Goal: Information Seeking & Learning: Learn about a topic

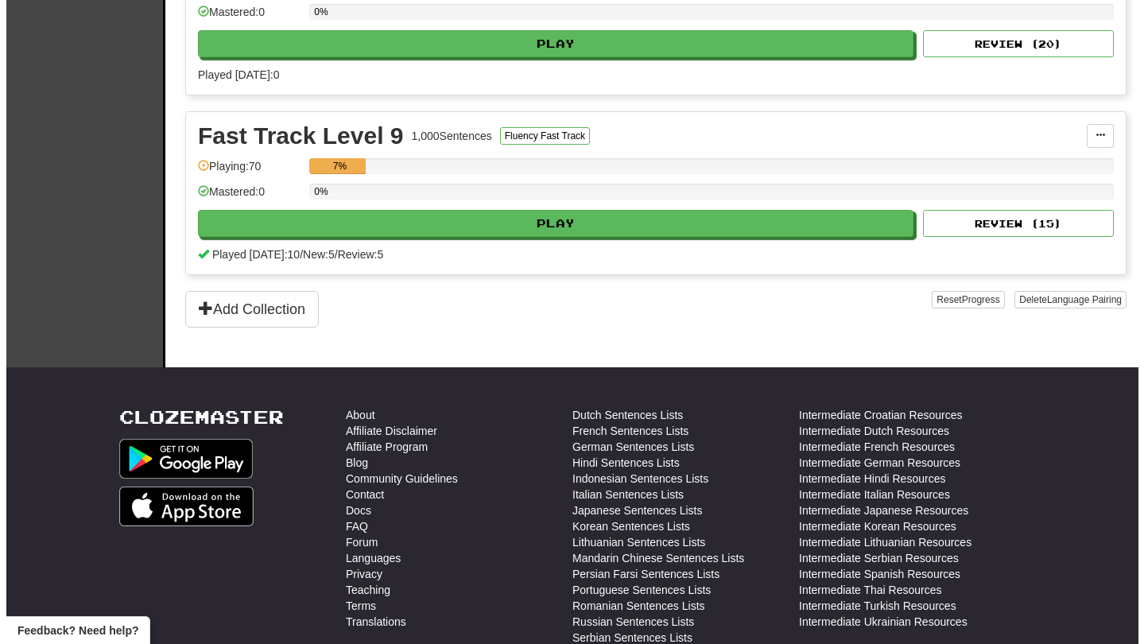
scroll to position [617, 0]
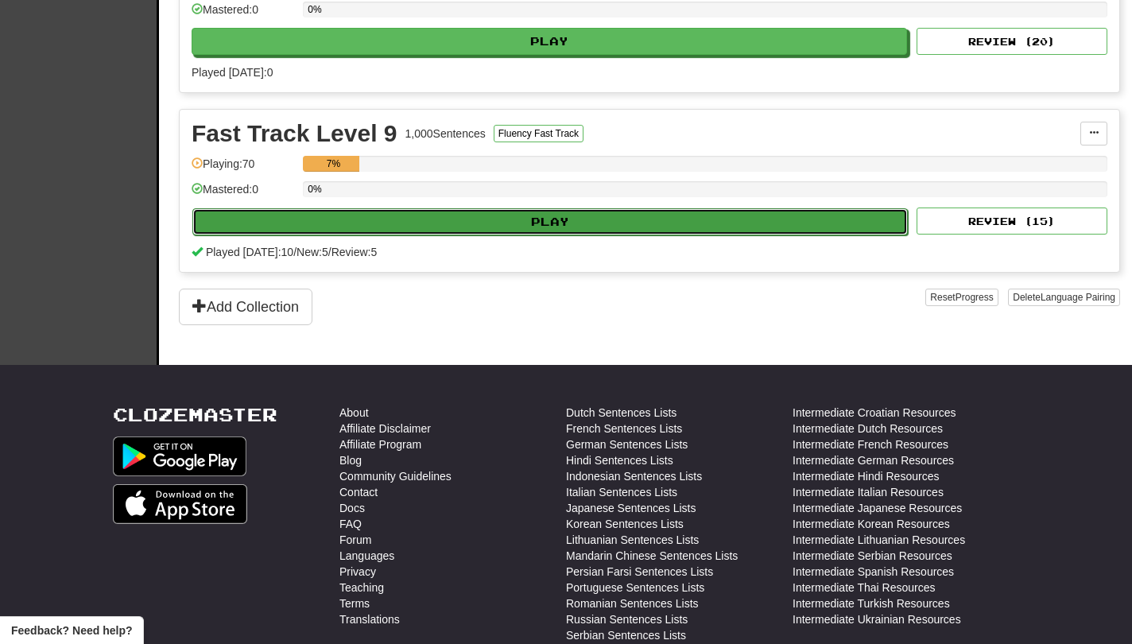
click at [709, 235] on button "Play" at bounding box center [550, 221] width 716 height 27
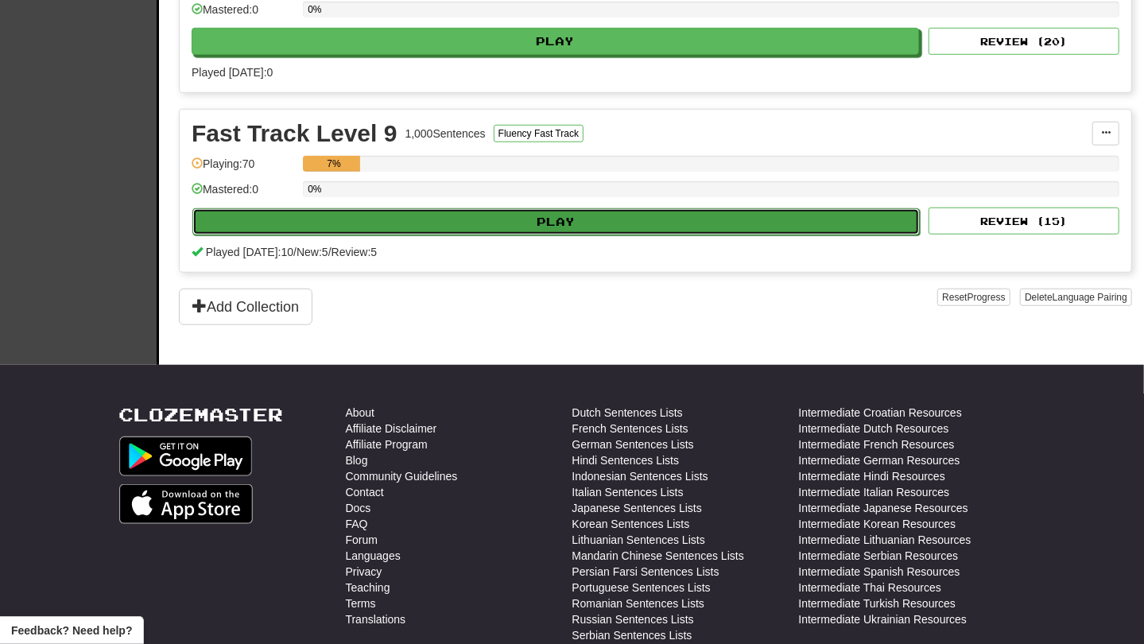
select select "**"
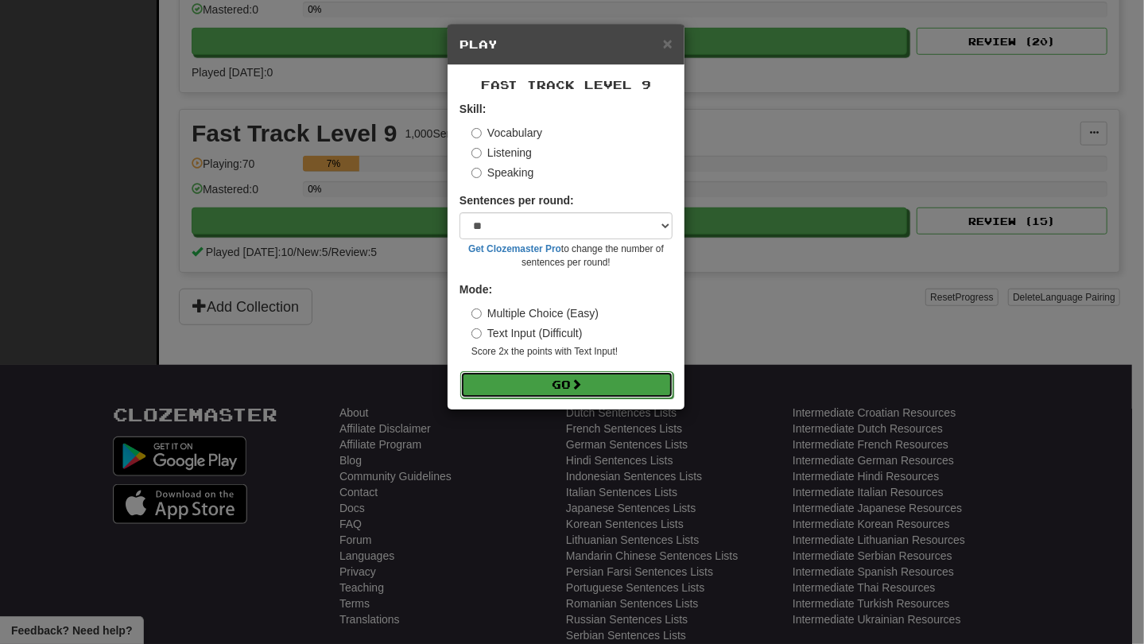
click at [643, 388] on button "Go" at bounding box center [566, 384] width 213 height 27
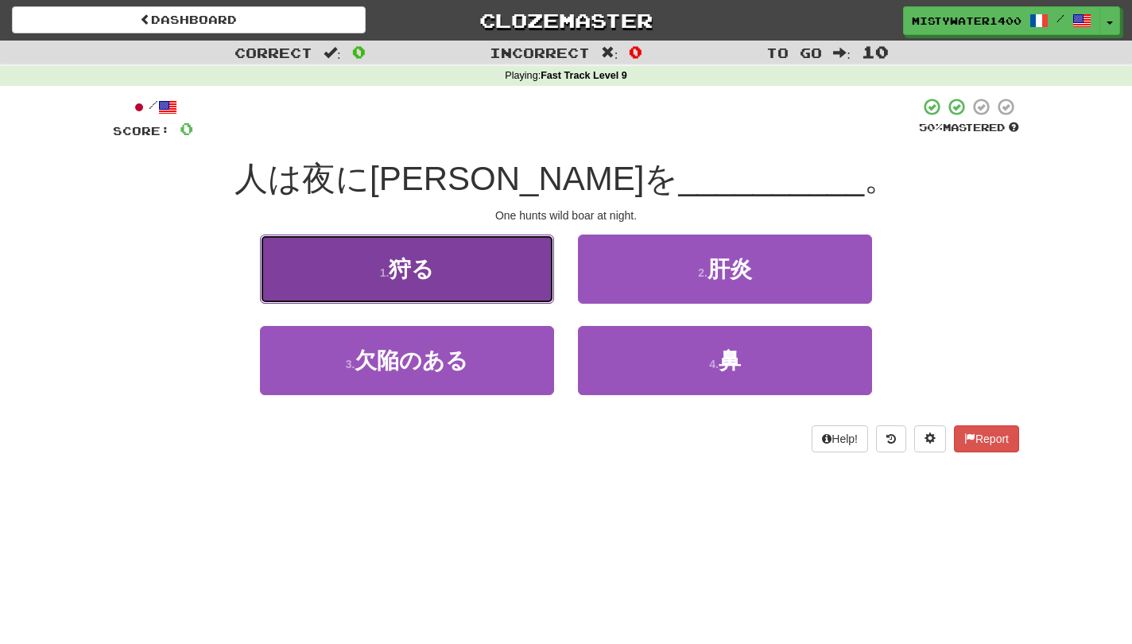
click at [403, 288] on button "1 . 狩る" at bounding box center [407, 269] width 294 height 69
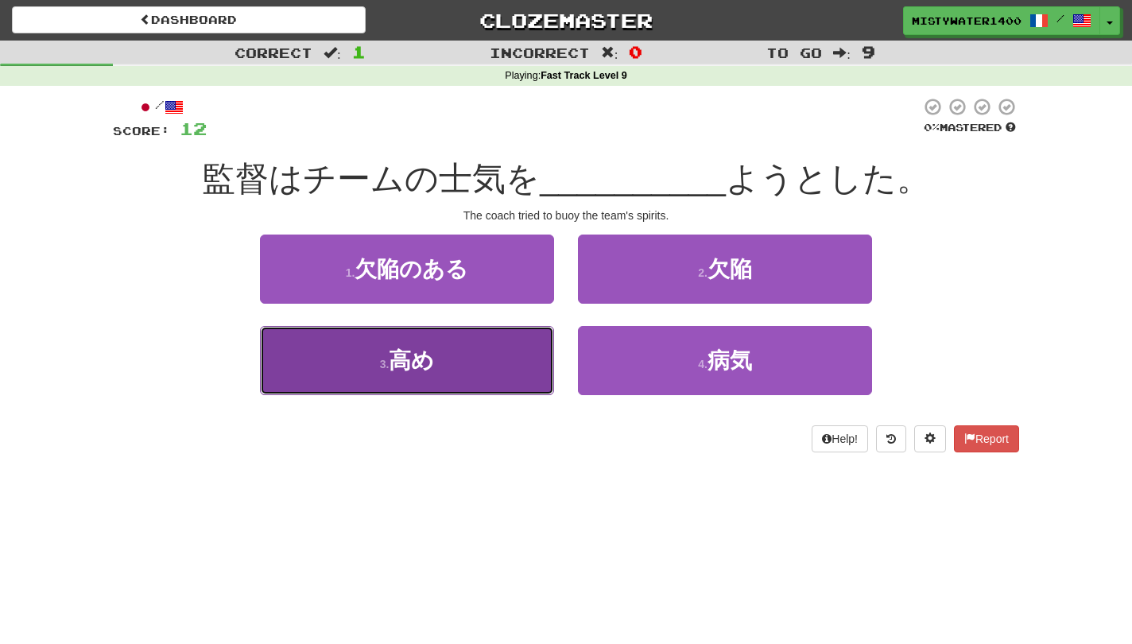
click at [472, 342] on button "3 . 高め" at bounding box center [407, 360] width 294 height 69
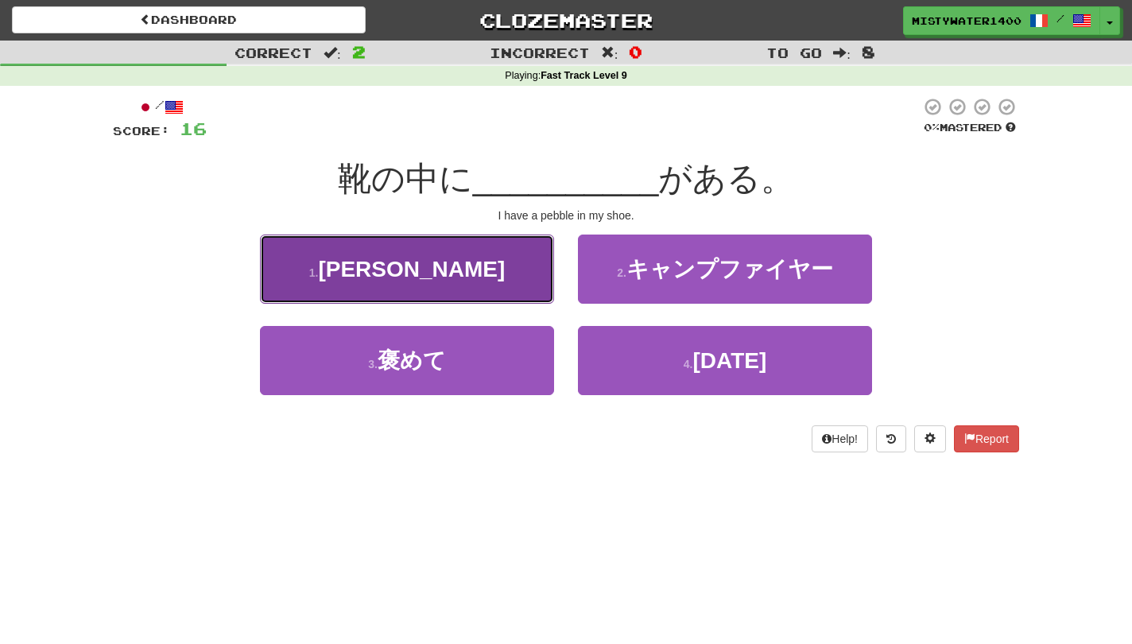
click at [511, 281] on button "1 . 小石" at bounding box center [407, 269] width 294 height 69
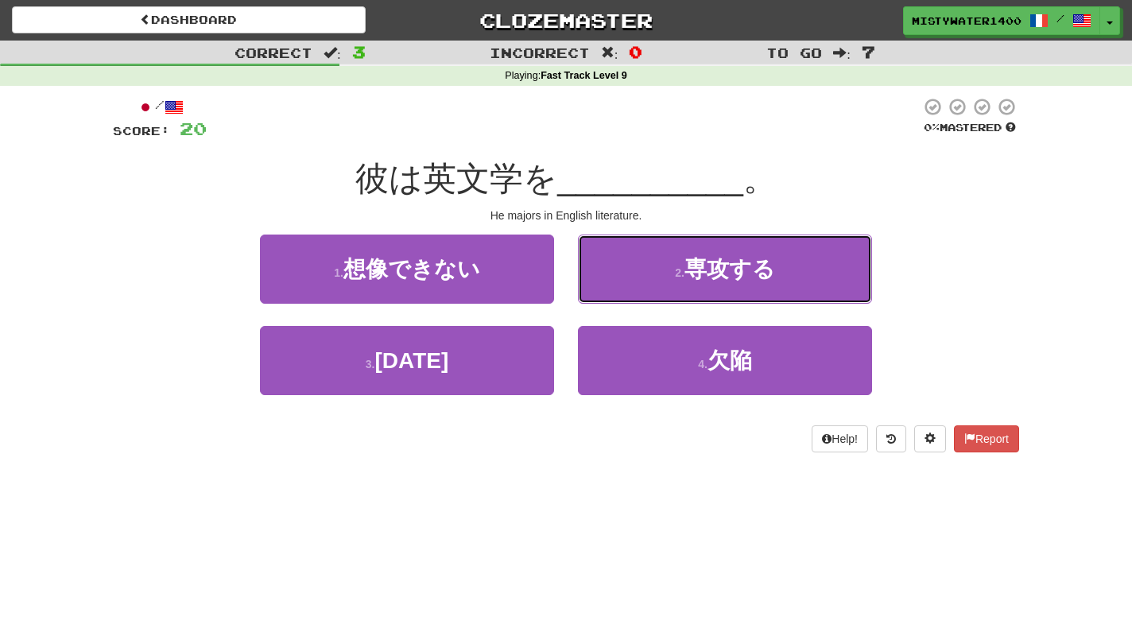
click at [655, 259] on button "2 . 専攻する" at bounding box center [725, 269] width 294 height 69
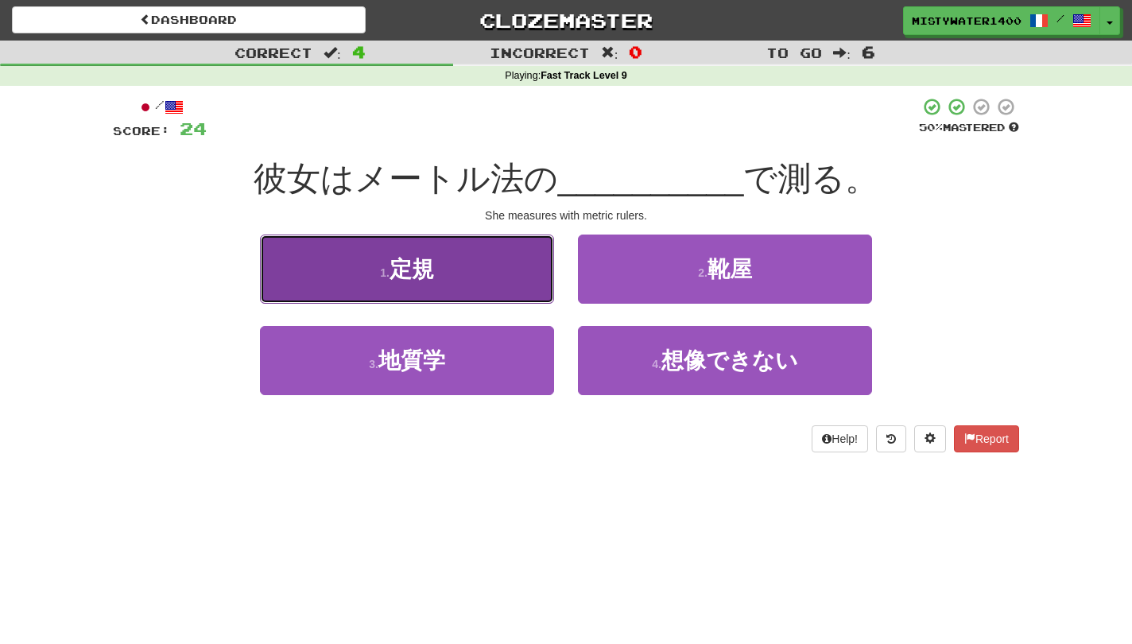
click at [475, 293] on button "1 . 定規" at bounding box center [407, 269] width 294 height 69
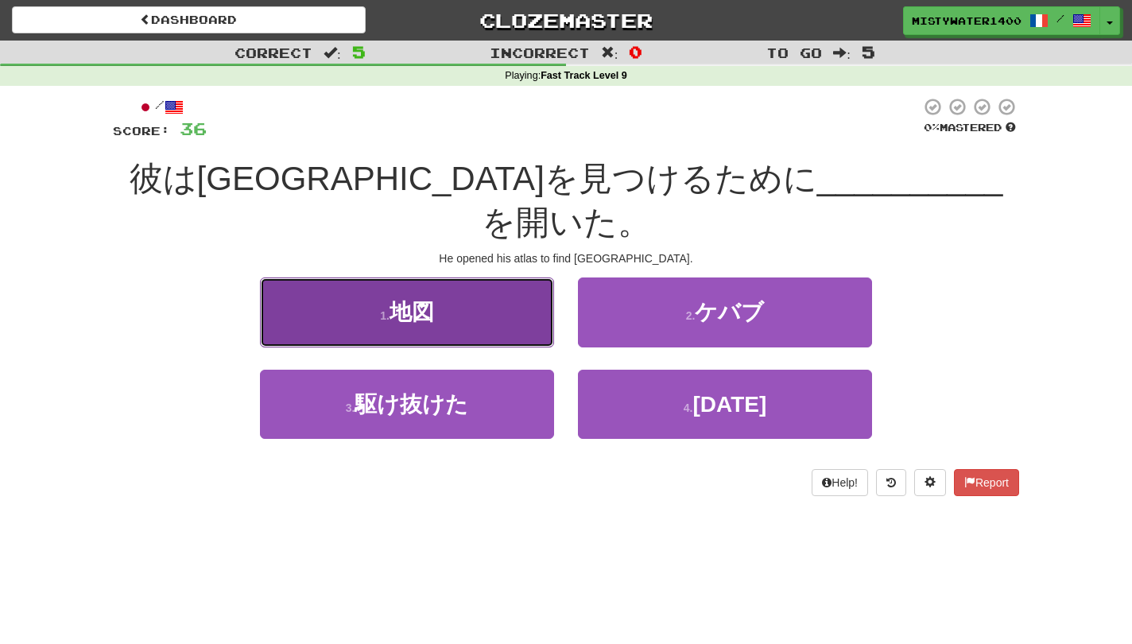
click at [476, 303] on button "1 . 地図" at bounding box center [407, 312] width 294 height 69
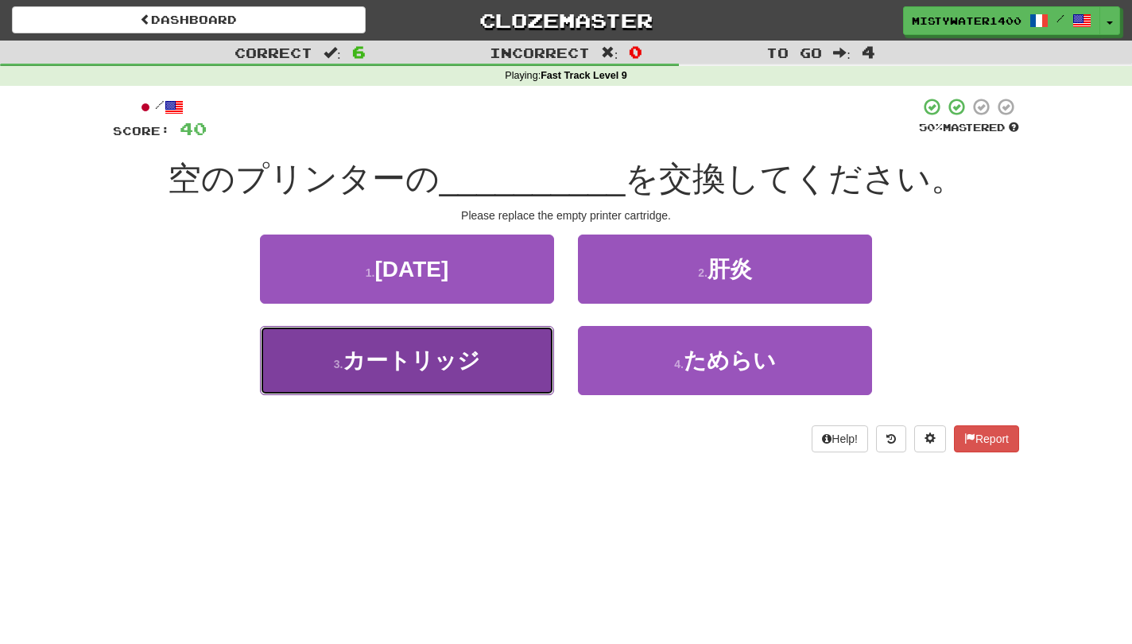
click at [538, 349] on button "3 . カートリッジ" at bounding box center [407, 360] width 294 height 69
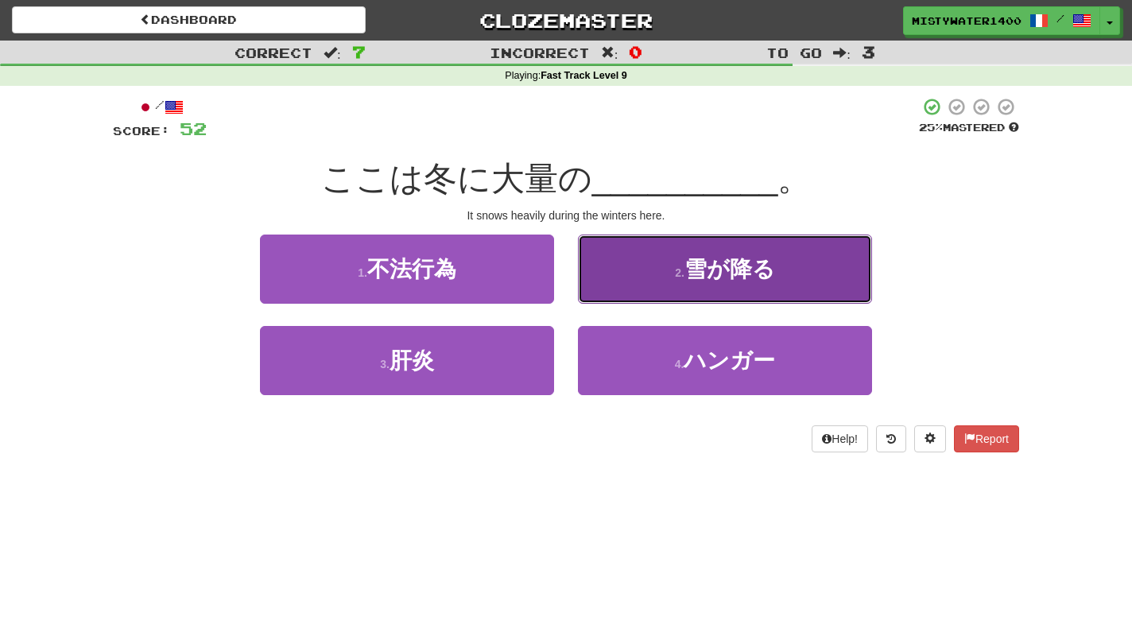
click at [682, 278] on small "2 ." at bounding box center [680, 272] width 10 height 13
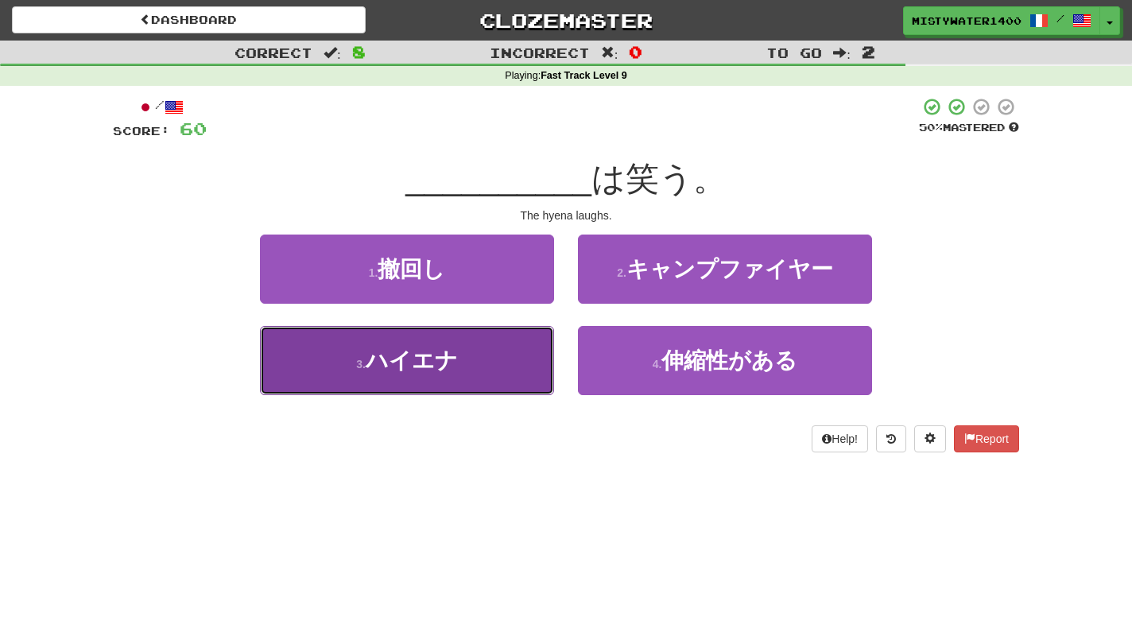
click at [507, 377] on button "3 . ハイエナ" at bounding box center [407, 360] width 294 height 69
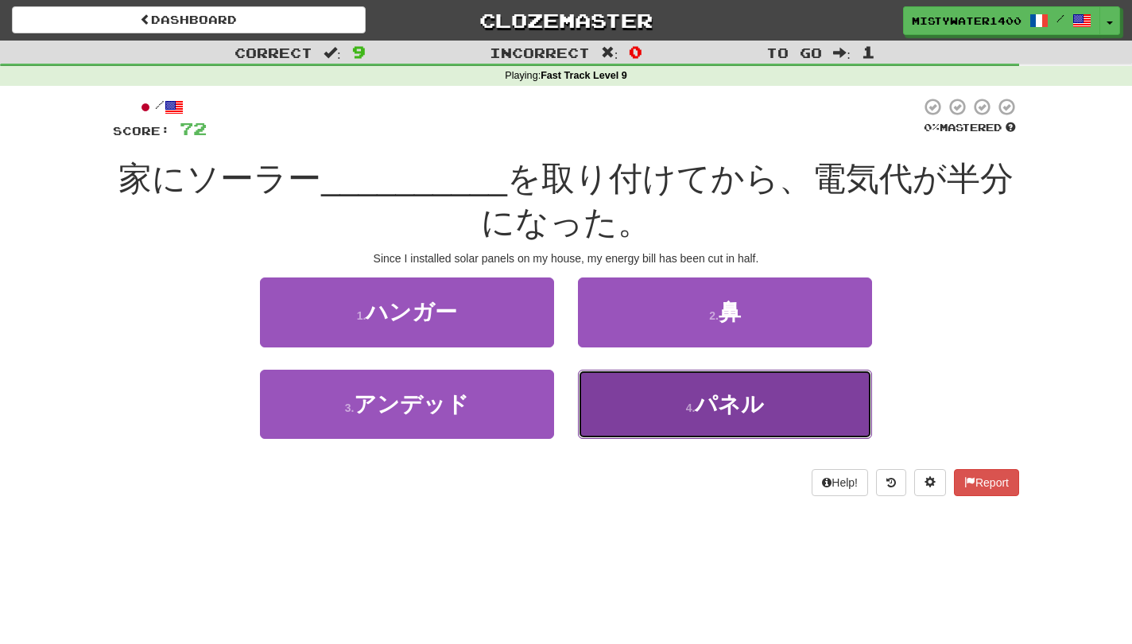
click at [598, 399] on button "4 . パネル" at bounding box center [725, 404] width 294 height 69
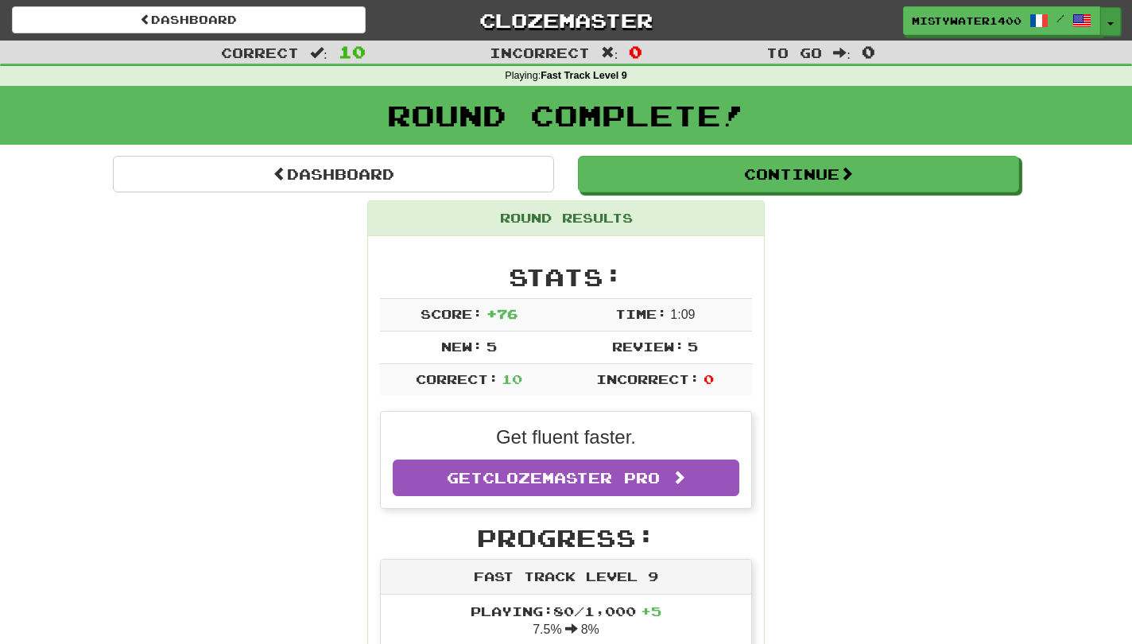
click at [1111, 24] on span "button" at bounding box center [1111, 23] width 6 height 3
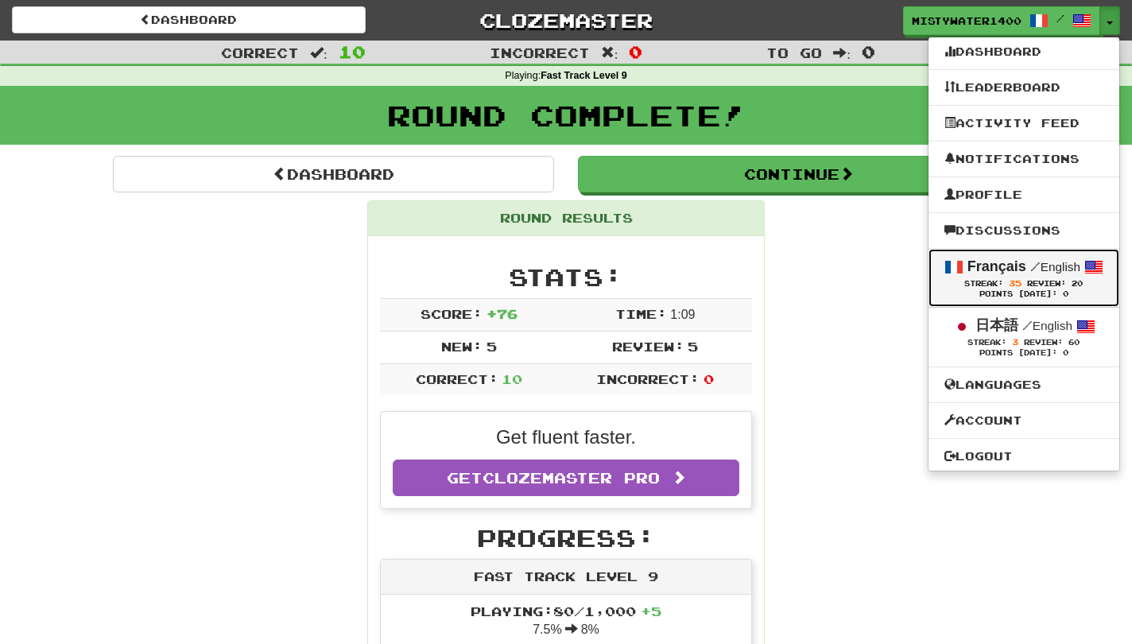
click at [996, 300] on div "Points Today: 0" at bounding box center [1024, 294] width 159 height 10
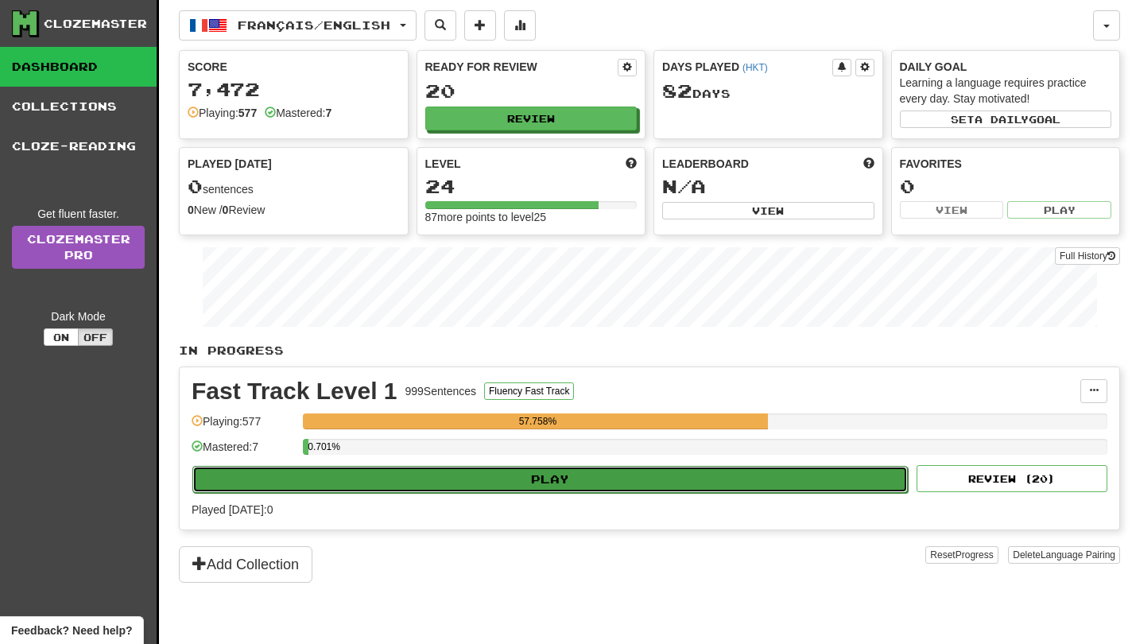
click at [727, 491] on button "Play" at bounding box center [550, 479] width 716 height 27
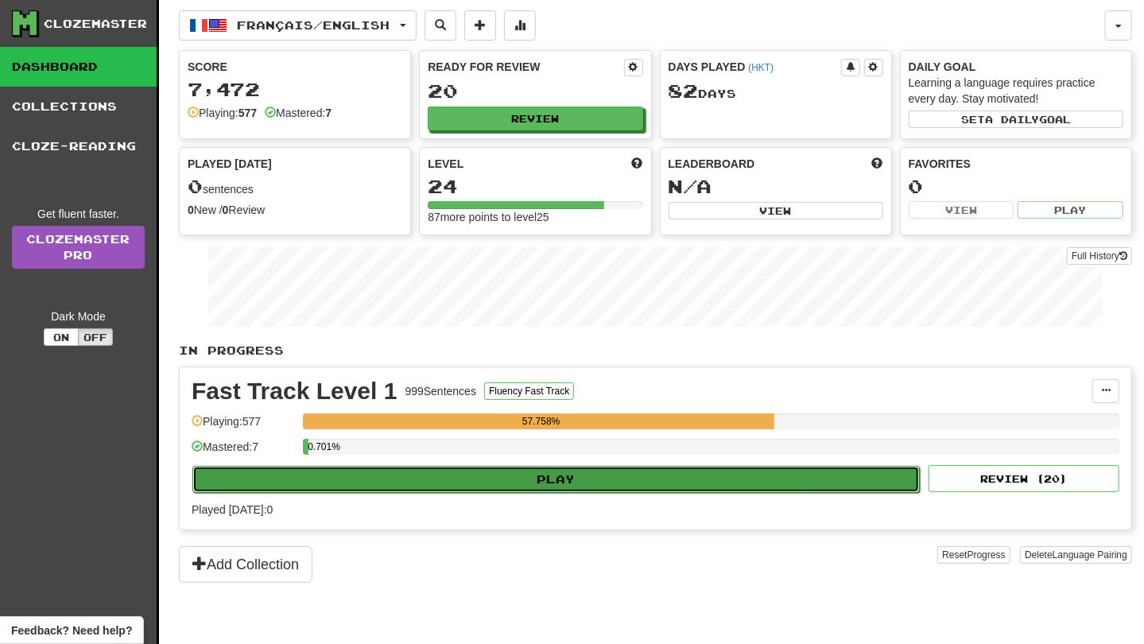
select select "**"
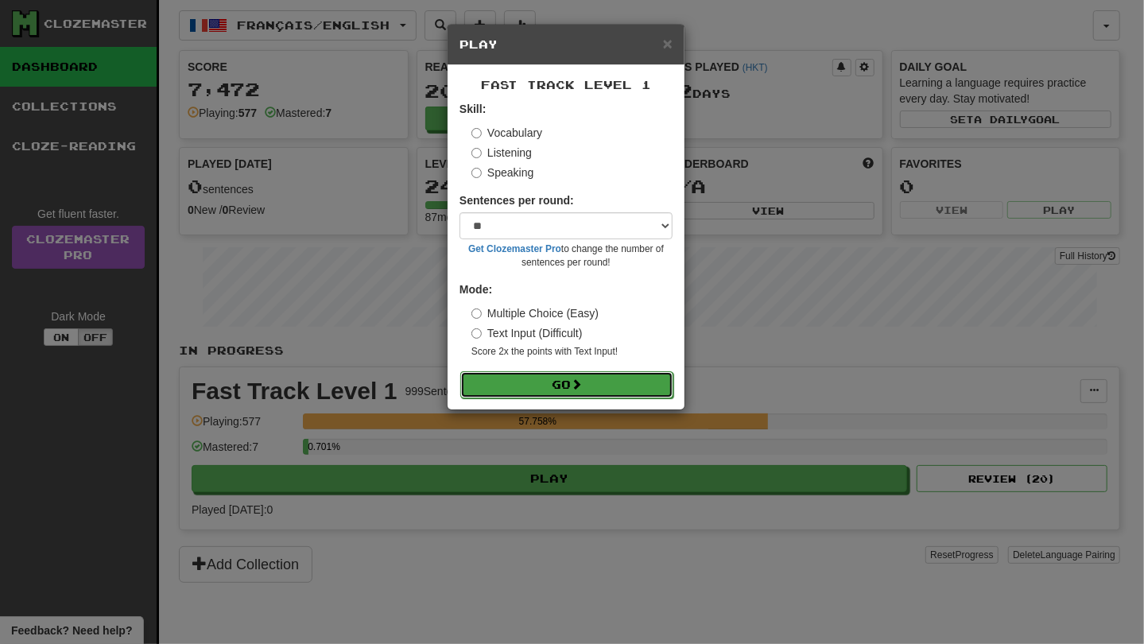
click at [607, 390] on button "Go" at bounding box center [566, 384] width 213 height 27
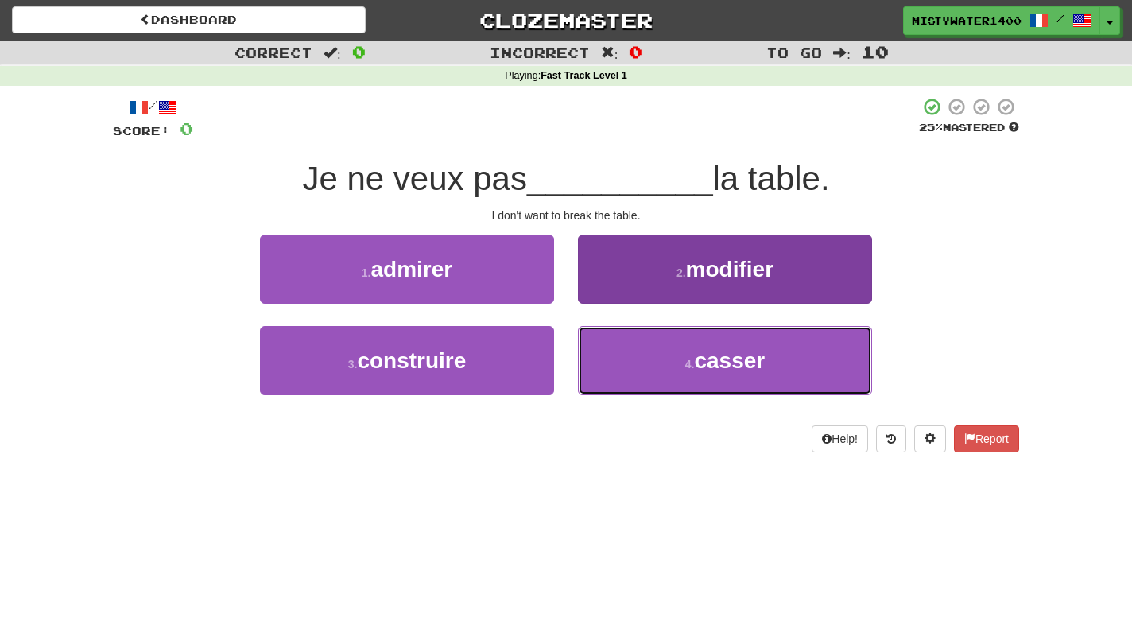
click at [624, 369] on button "4 . casser" at bounding box center [725, 360] width 294 height 69
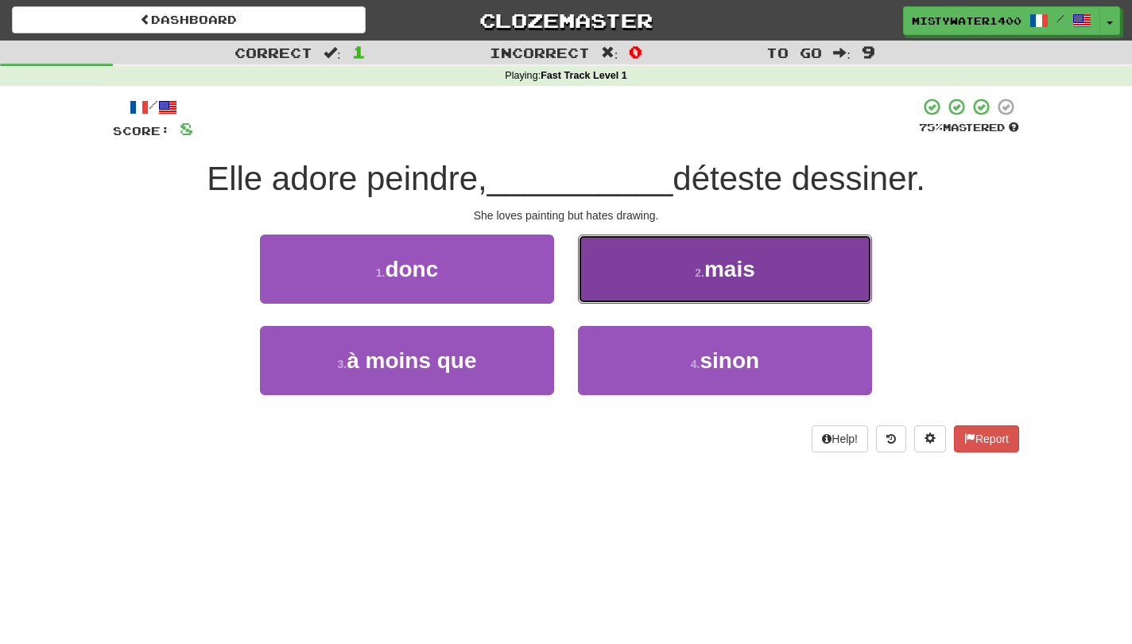
click at [620, 299] on button "2 . mais" at bounding box center [725, 269] width 294 height 69
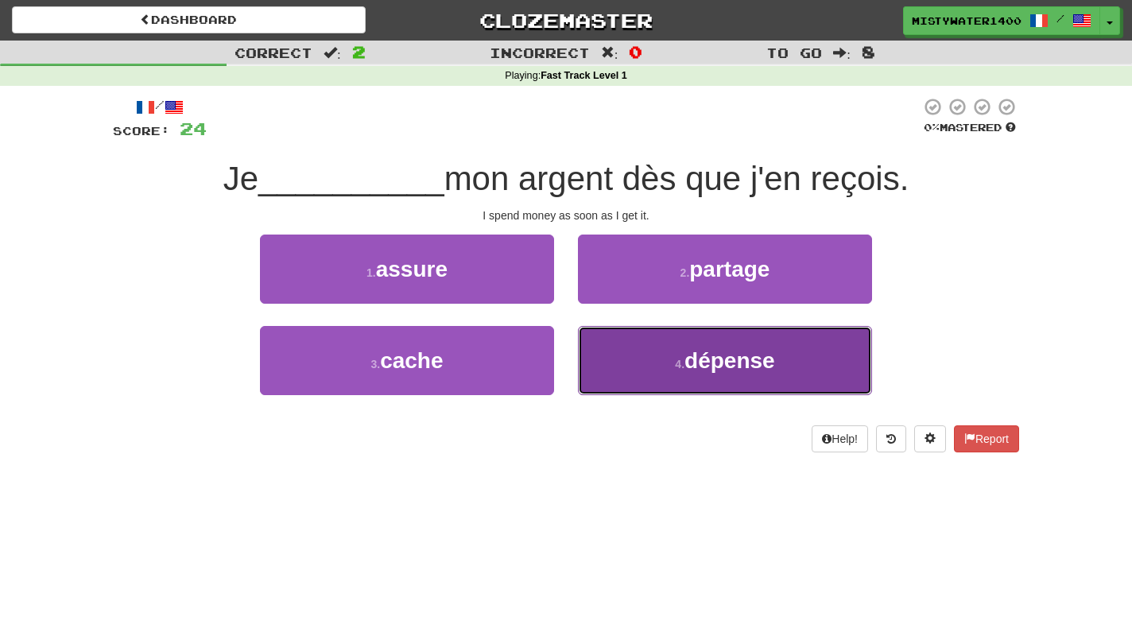
click at [618, 354] on button "4 . dépense" at bounding box center [725, 360] width 294 height 69
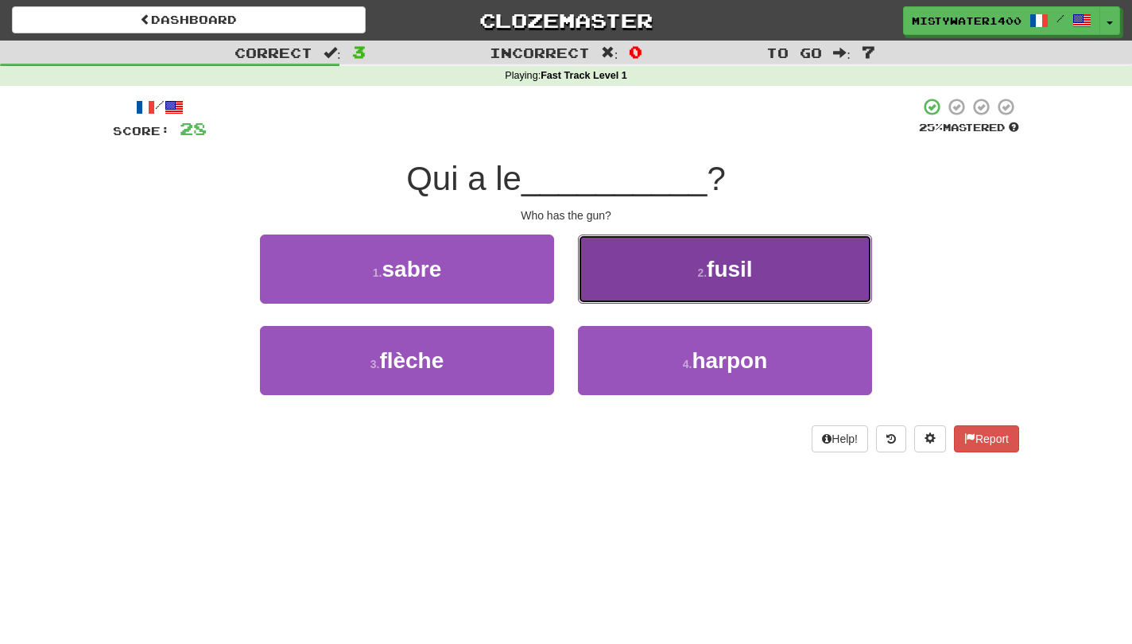
click at [600, 269] on button "2 . fusil" at bounding box center [725, 269] width 294 height 69
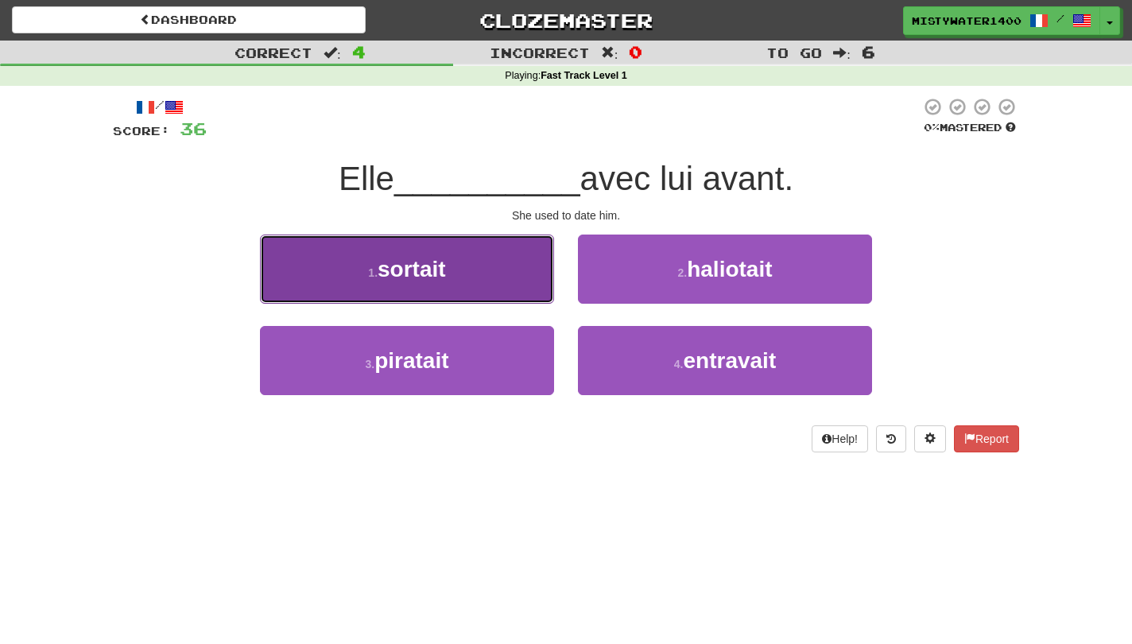
click at [513, 289] on button "1 . sortait" at bounding box center [407, 269] width 294 height 69
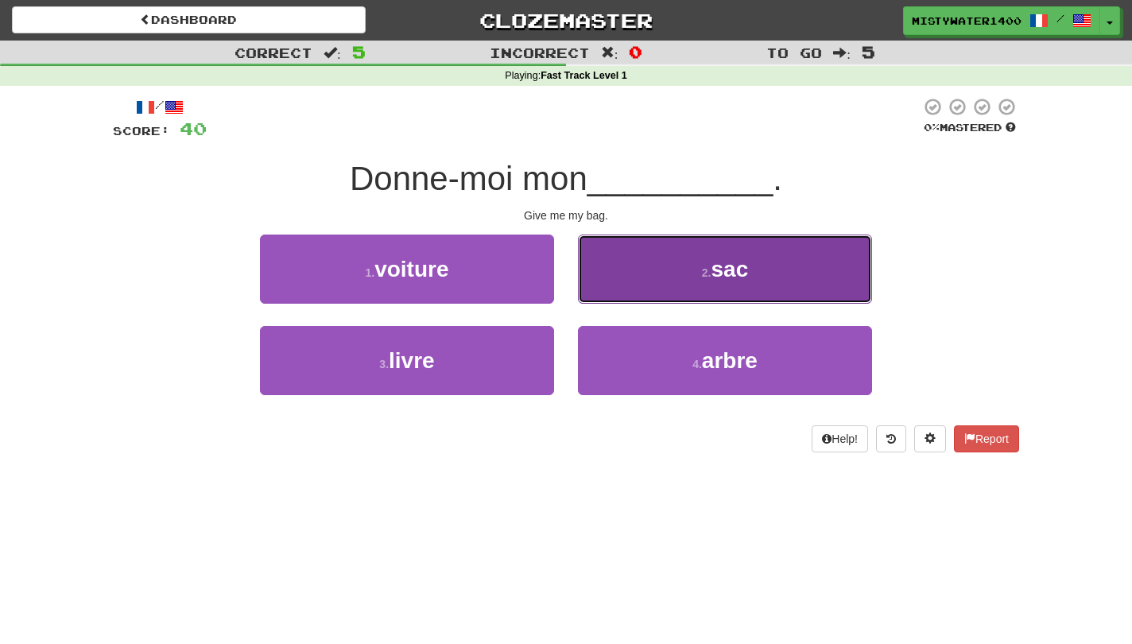
click at [607, 283] on button "2 . sac" at bounding box center [725, 269] width 294 height 69
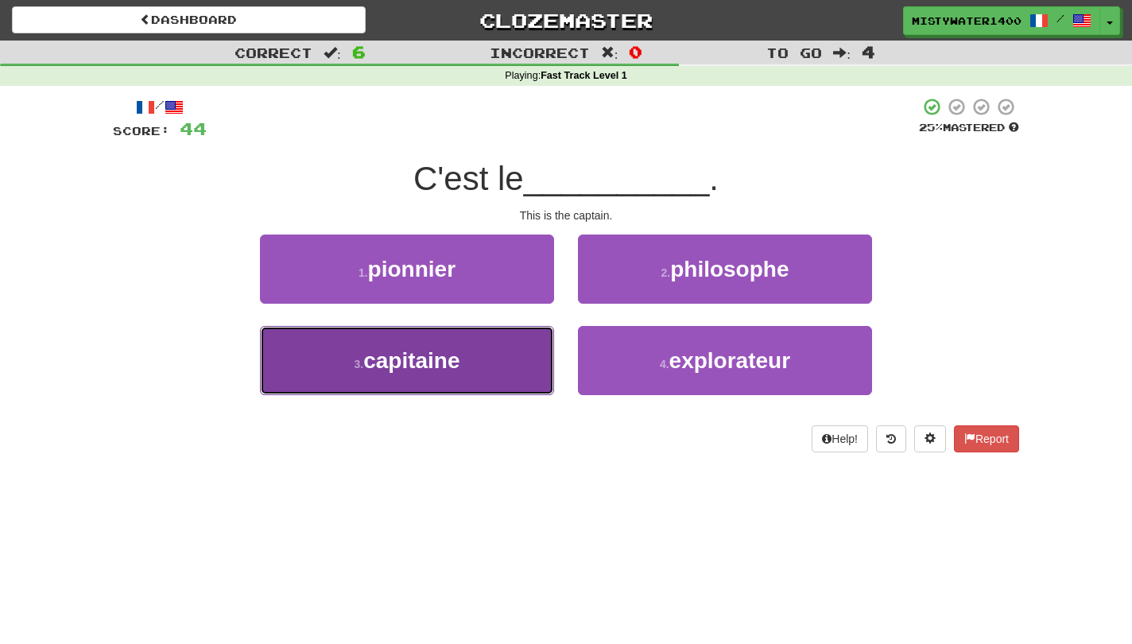
click at [523, 356] on button "3 . capitaine" at bounding box center [407, 360] width 294 height 69
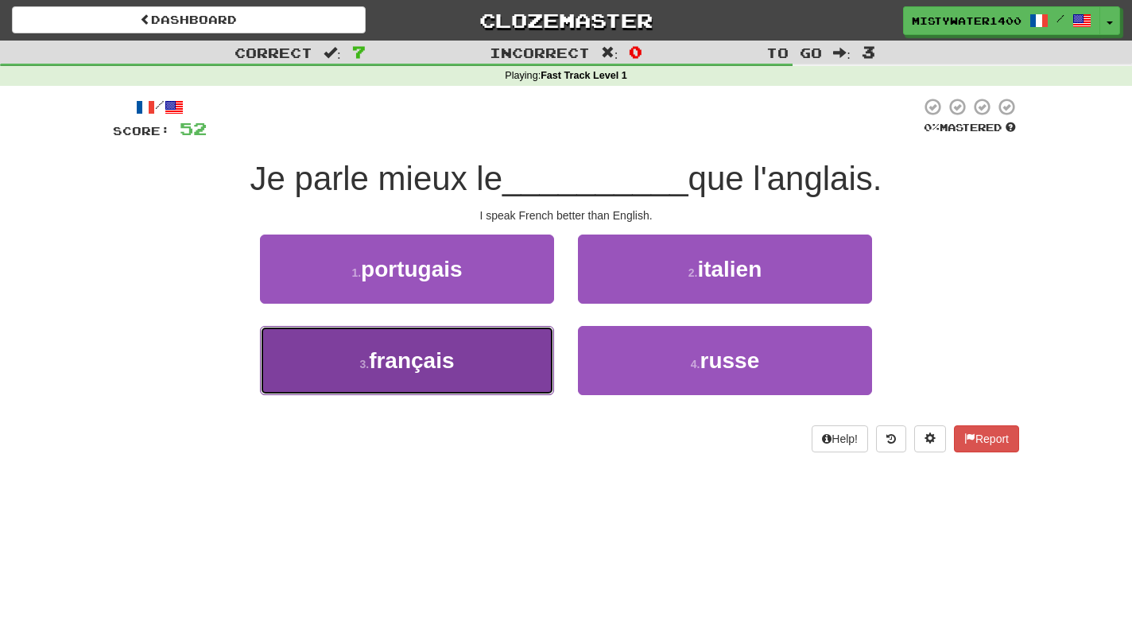
click at [486, 375] on button "3 . français" at bounding box center [407, 360] width 294 height 69
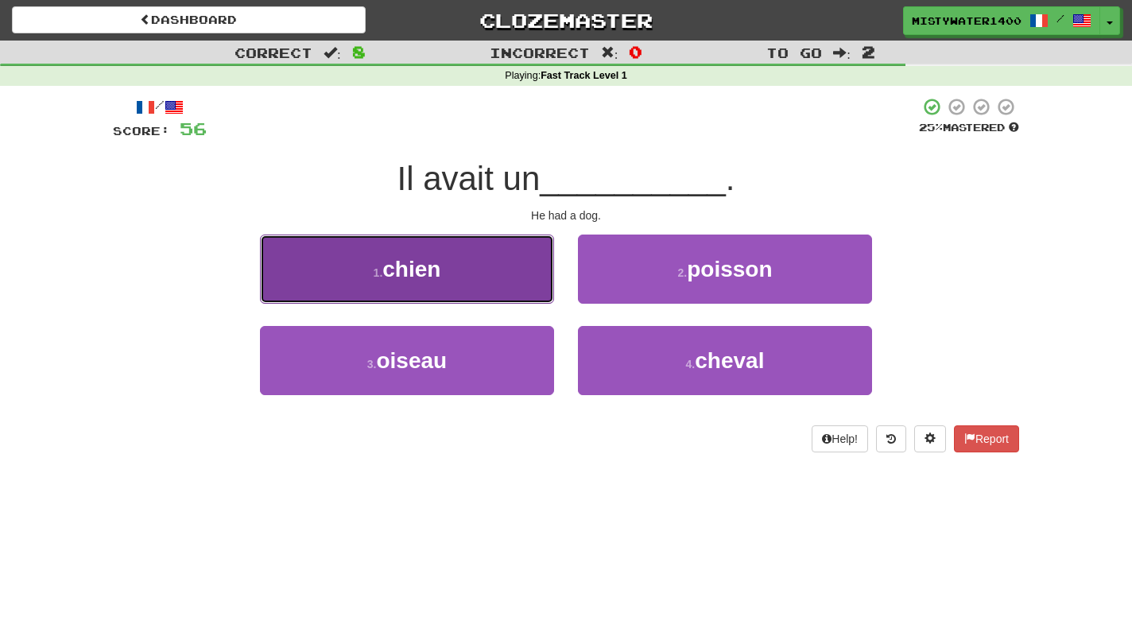
click at [495, 261] on button "1 . chien" at bounding box center [407, 269] width 294 height 69
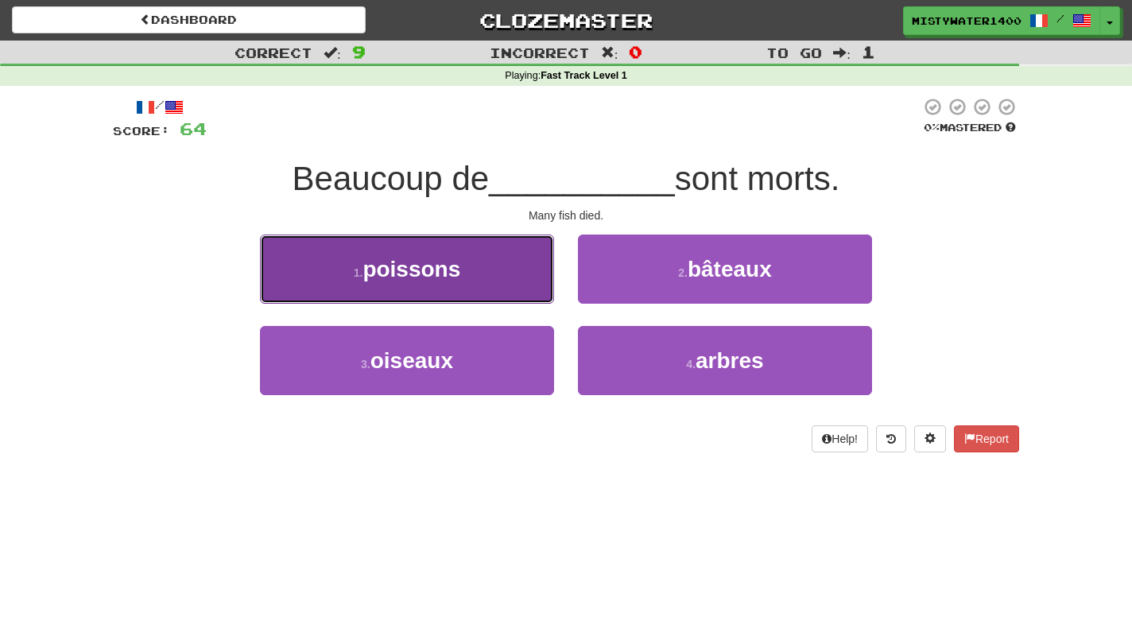
click at [523, 286] on button "1 . poissons" at bounding box center [407, 269] width 294 height 69
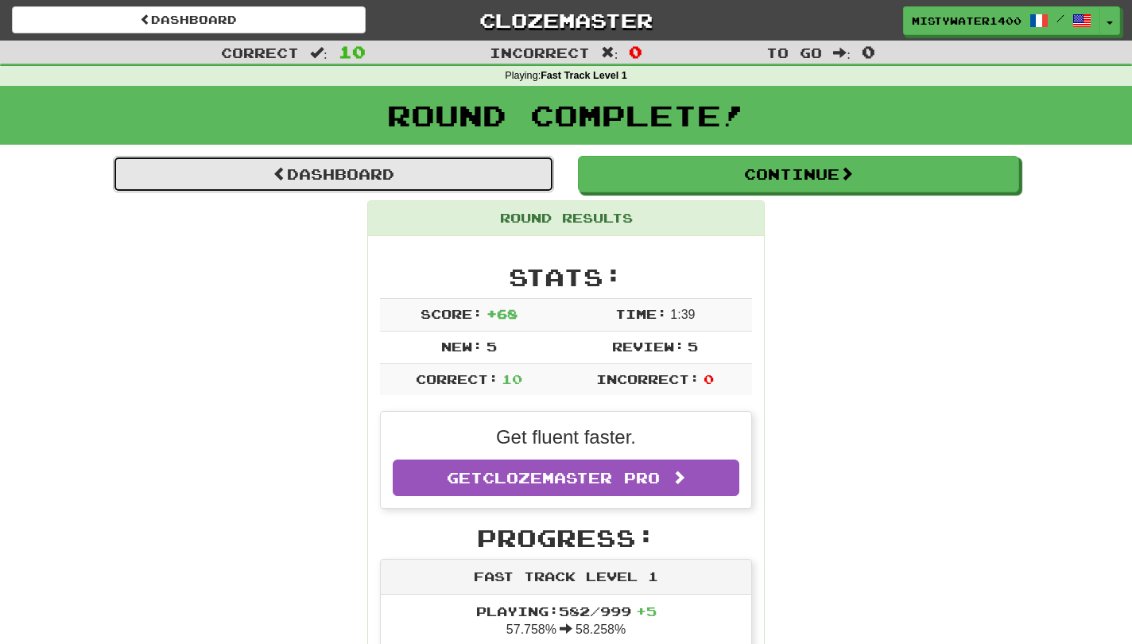
click at [476, 169] on link "Dashboard" at bounding box center [333, 174] width 441 height 37
